Goal: Book appointment/travel/reservation

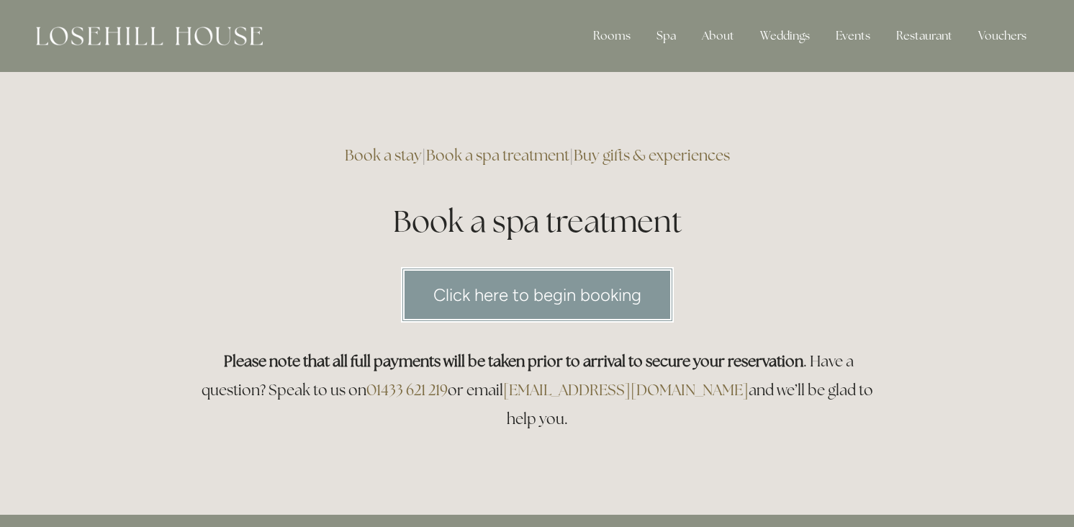
click at [530, 294] on link "Click here to begin booking" at bounding box center [537, 294] width 273 height 55
click at [457, 290] on link "Click here to begin booking" at bounding box center [537, 294] width 273 height 55
click at [504, 294] on link "Click here to begin booking" at bounding box center [537, 294] width 273 height 55
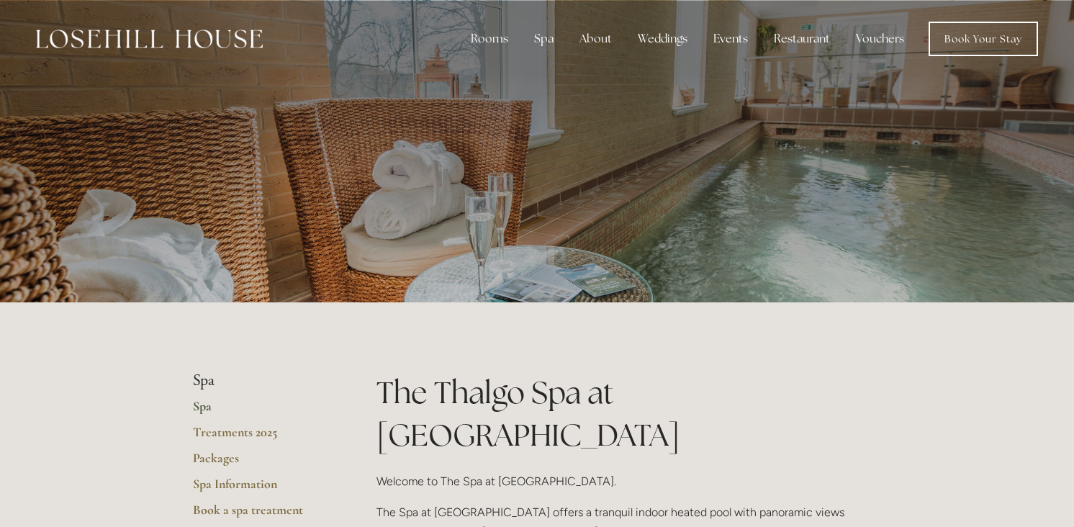
scroll to position [144, 0]
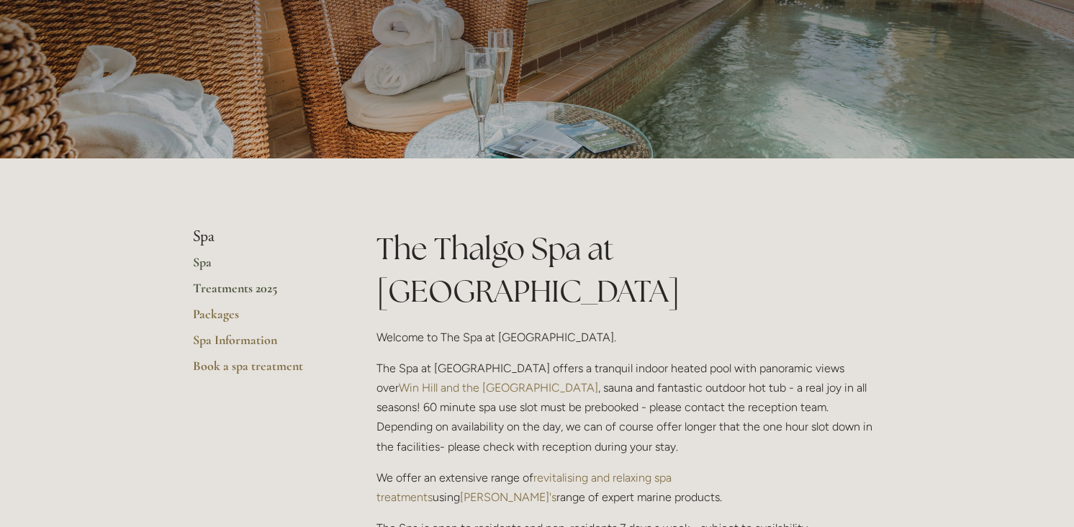
click at [250, 291] on link "Treatments 2025" at bounding box center [261, 293] width 137 height 26
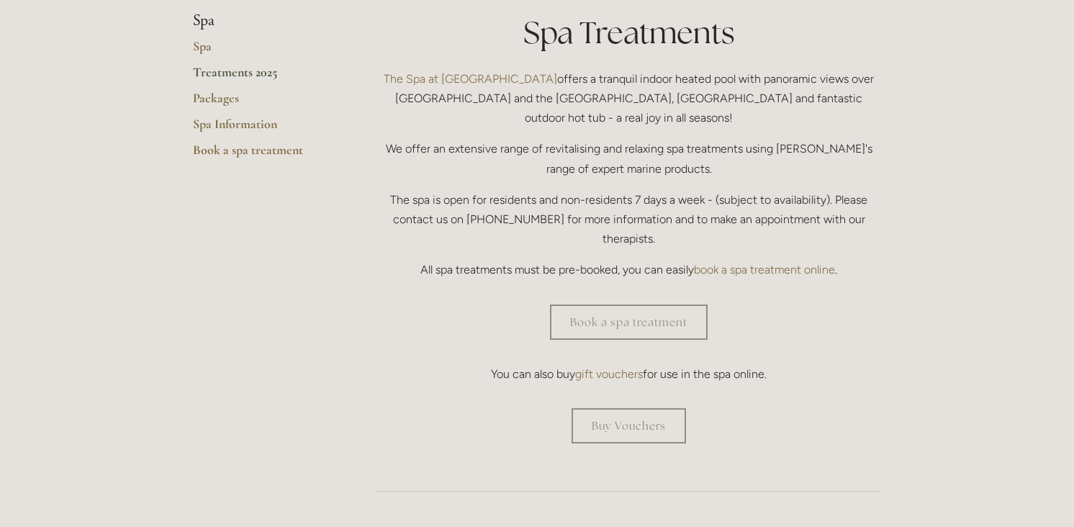
scroll to position [288, 0]
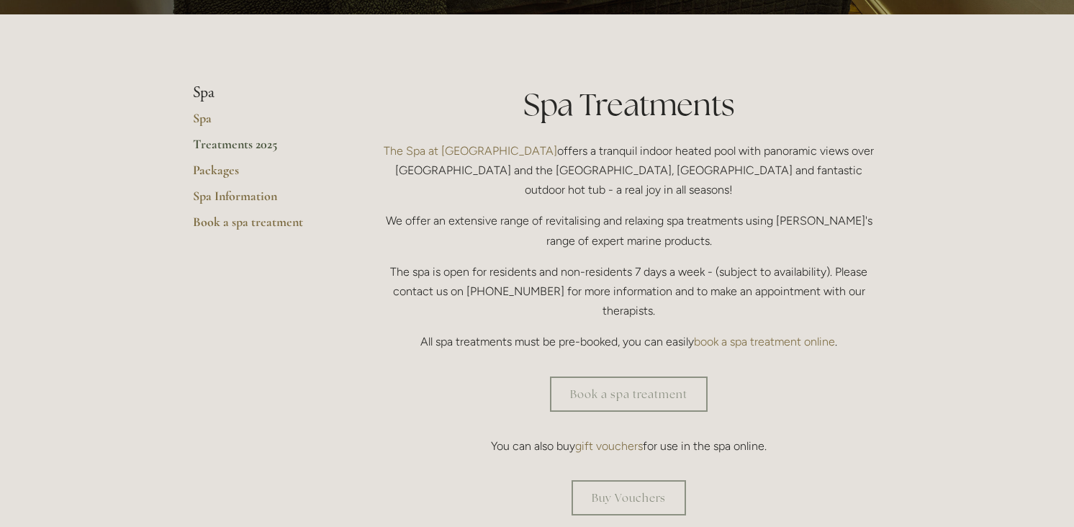
click at [222, 145] on link "Treatments 2025" at bounding box center [261, 149] width 137 height 26
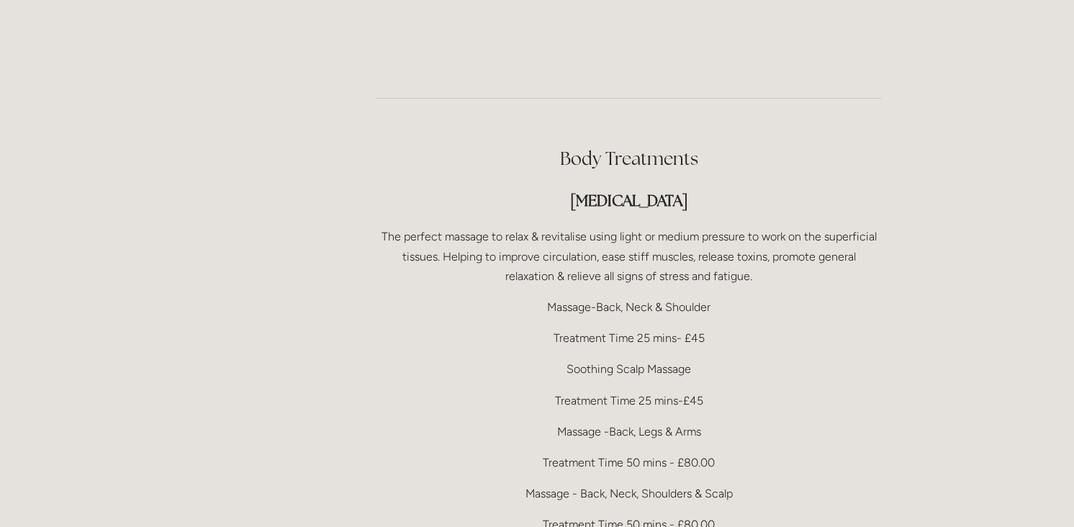
scroll to position [2807, 0]
